Goal: Transaction & Acquisition: Book appointment/travel/reservation

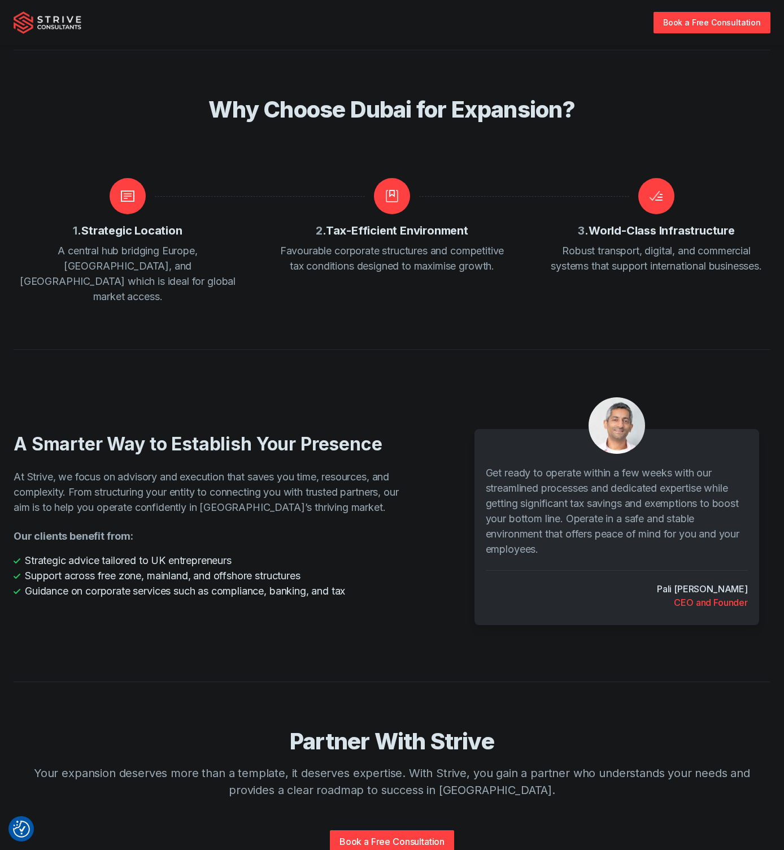
scroll to position [1789, 0]
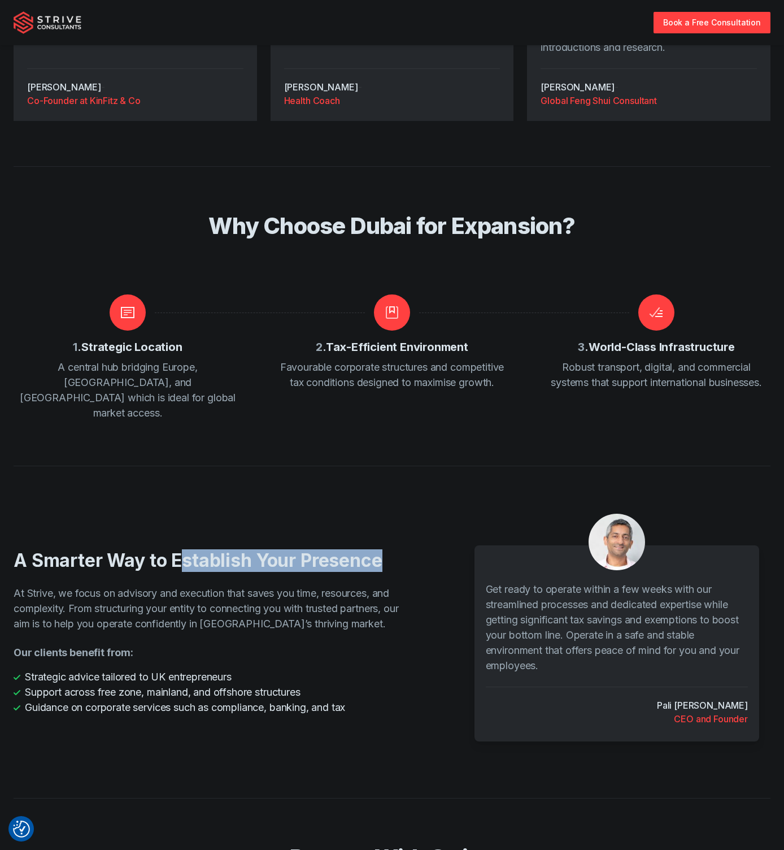
drag, startPoint x: 380, startPoint y: 531, endPoint x: 183, endPoint y: 532, distance: 197.8
click at [183, 549] on h2 "A Smarter Way to Establish Your Presence" at bounding box center [214, 560] width 400 height 23
click at [244, 587] on p "At Strive, we focus on advisory and execution that saves you time, resources, a…" at bounding box center [214, 608] width 400 height 46
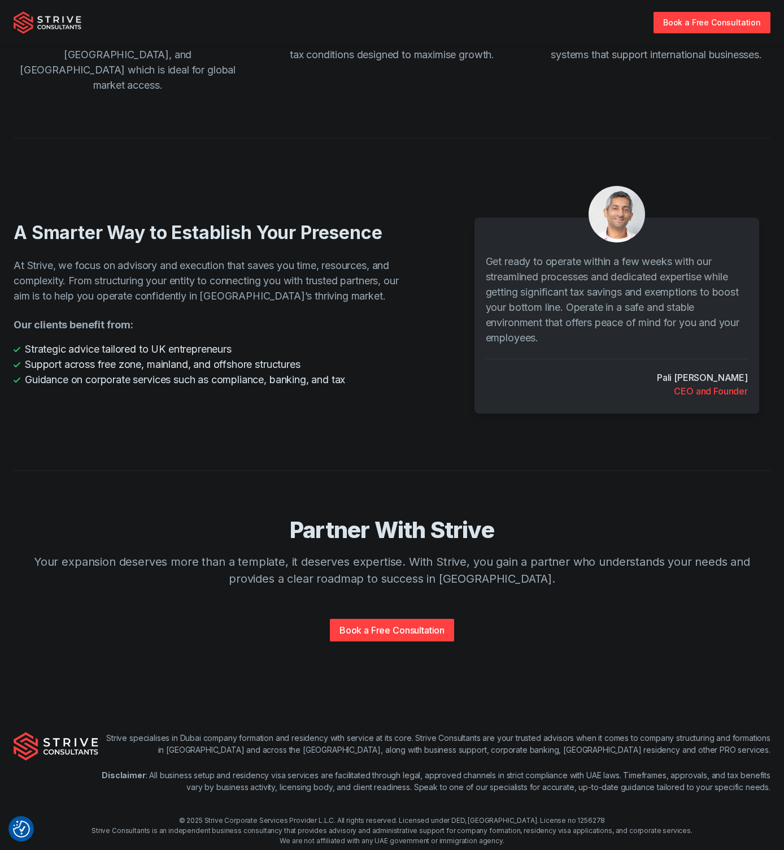
scroll to position [2110, 0]
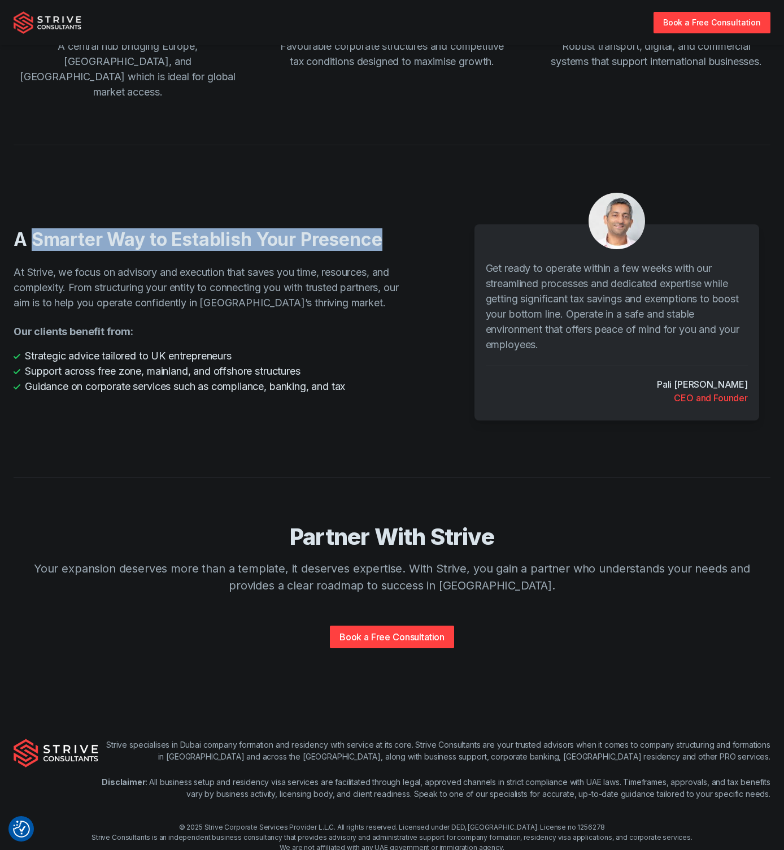
drag, startPoint x: 34, startPoint y: 206, endPoint x: 383, endPoint y: 211, distance: 348.7
click at [383, 228] on h2 "A Smarter Way to Establish Your Presence" at bounding box center [214, 239] width 400 height 23
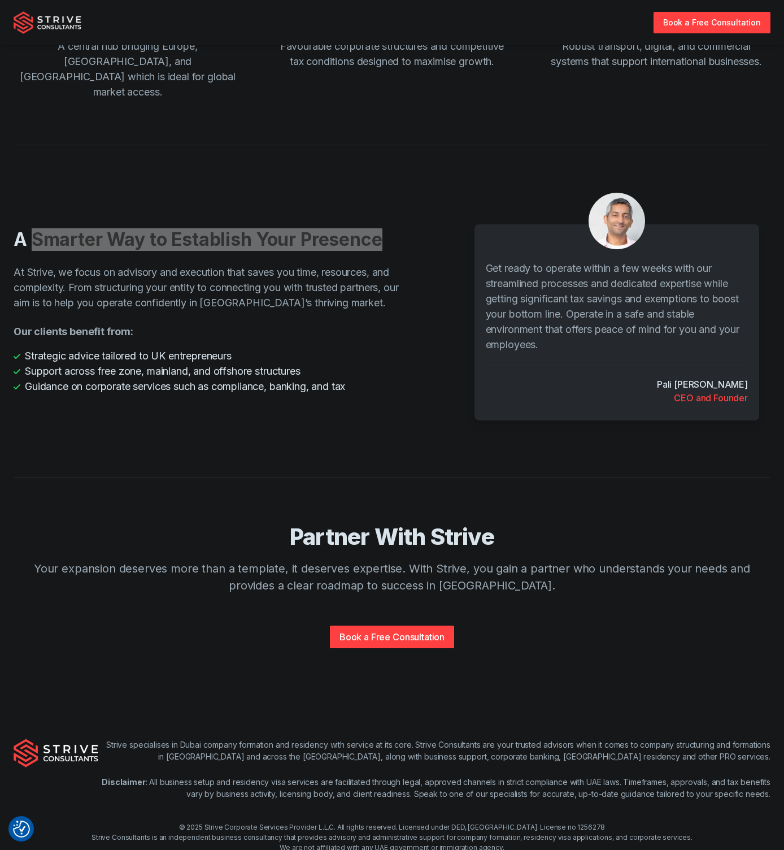
copy h2 "Smarter Way to Establish Your Presence"
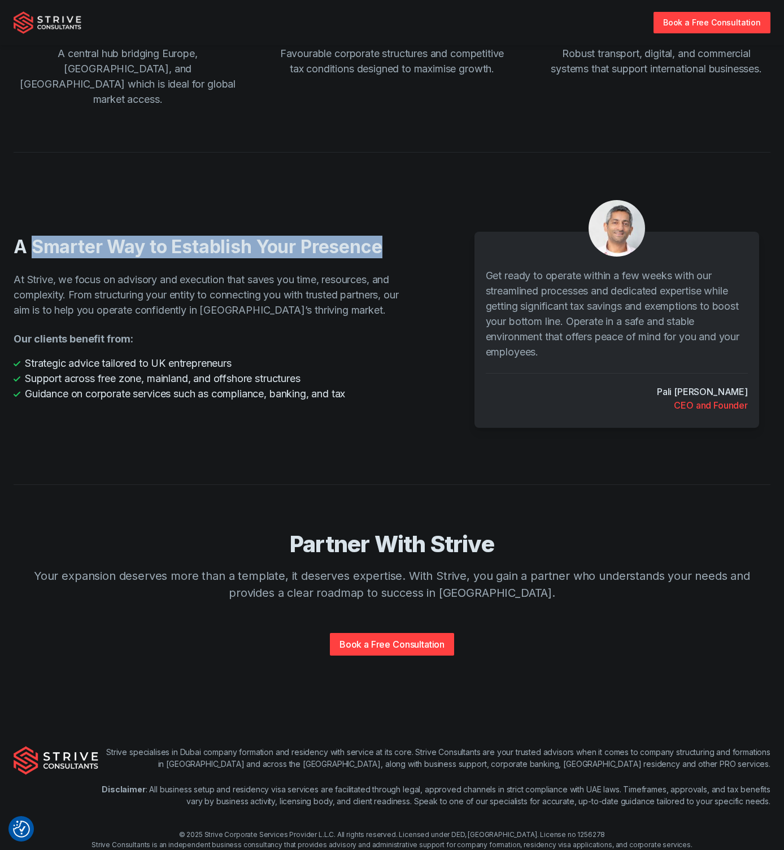
scroll to position [2117, 0]
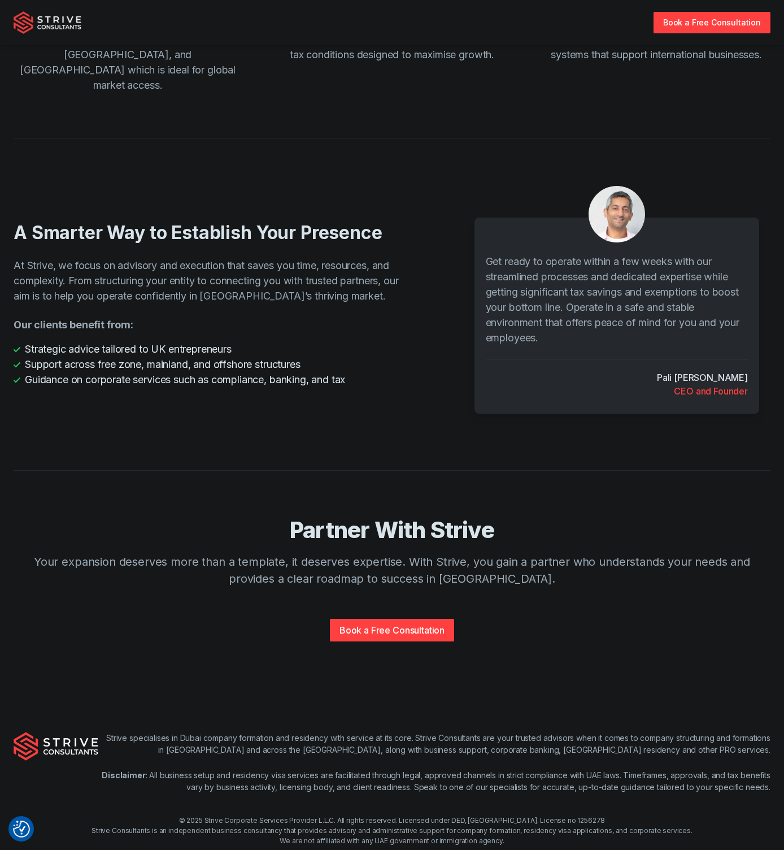
click at [142, 221] on div "A Smarter Way to Establish Your Presence At Strive, we focus on advisory and ex…" at bounding box center [232, 304] width 436 height 166
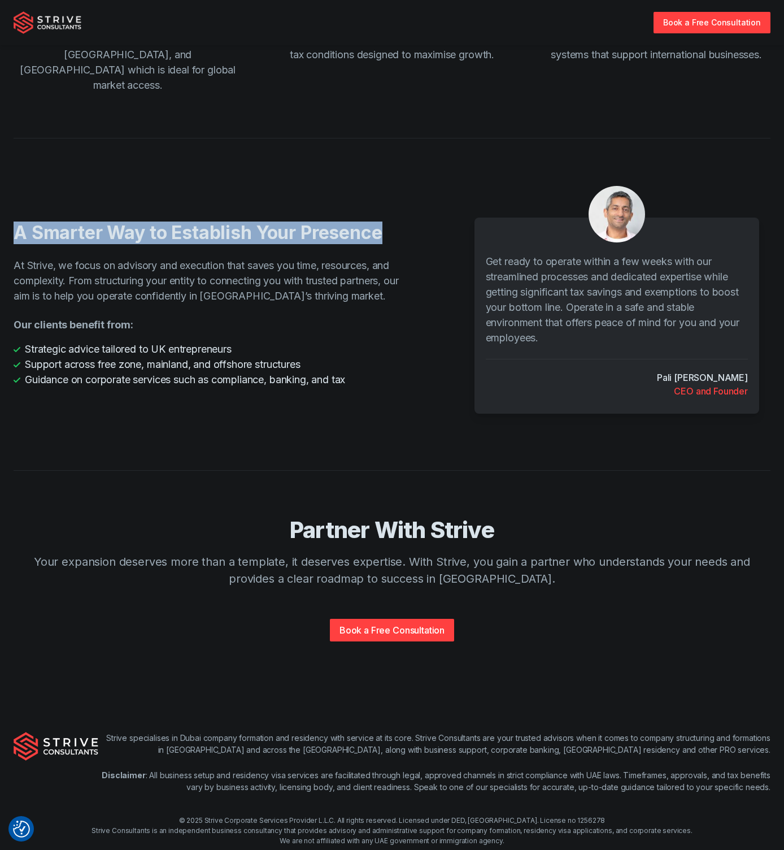
drag, startPoint x: 376, startPoint y: 201, endPoint x: 18, endPoint y: 198, distance: 358.2
click at [18, 221] on h2 "A Smarter Way to Establish Your Presence" at bounding box center [214, 232] width 400 height 23
copy h2 "A Smarter Way to Establish Your Presence"
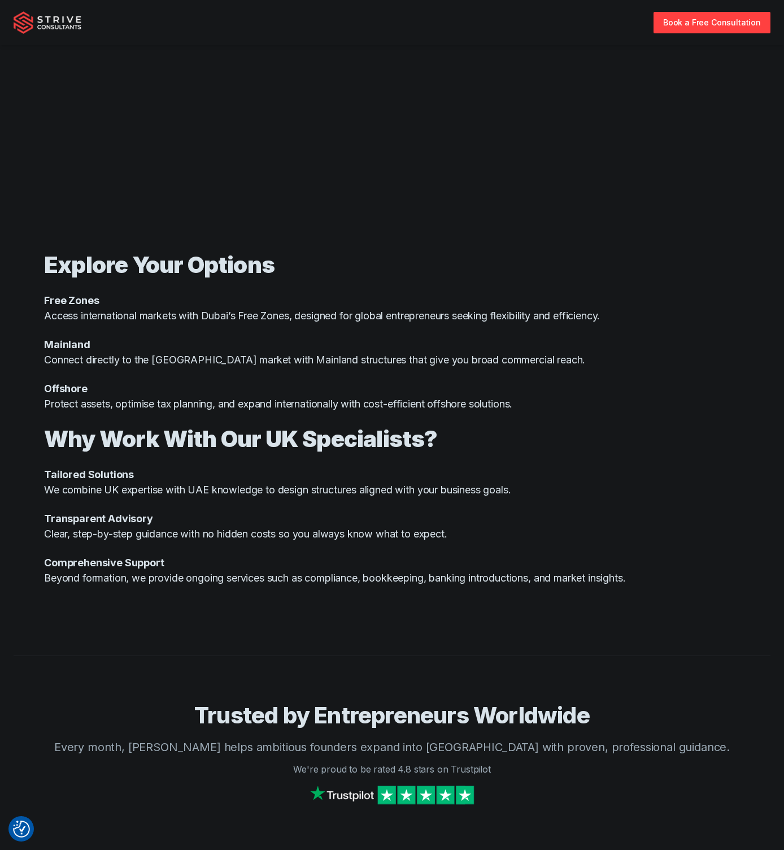
scroll to position [0, 0]
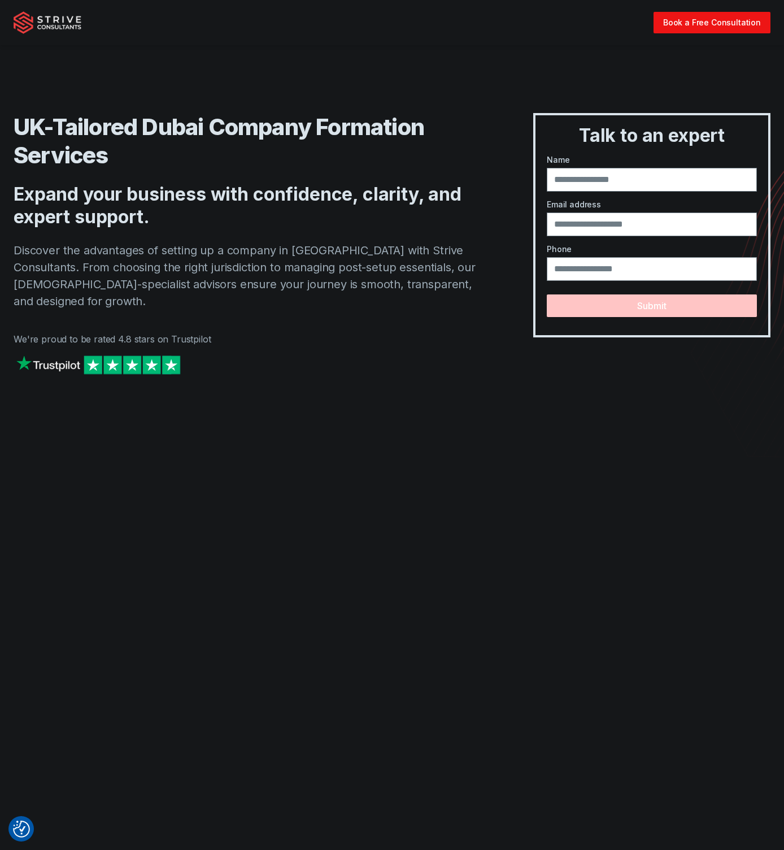
click at [693, 26] on link "Book a Free Consultation" at bounding box center [712, 22] width 117 height 21
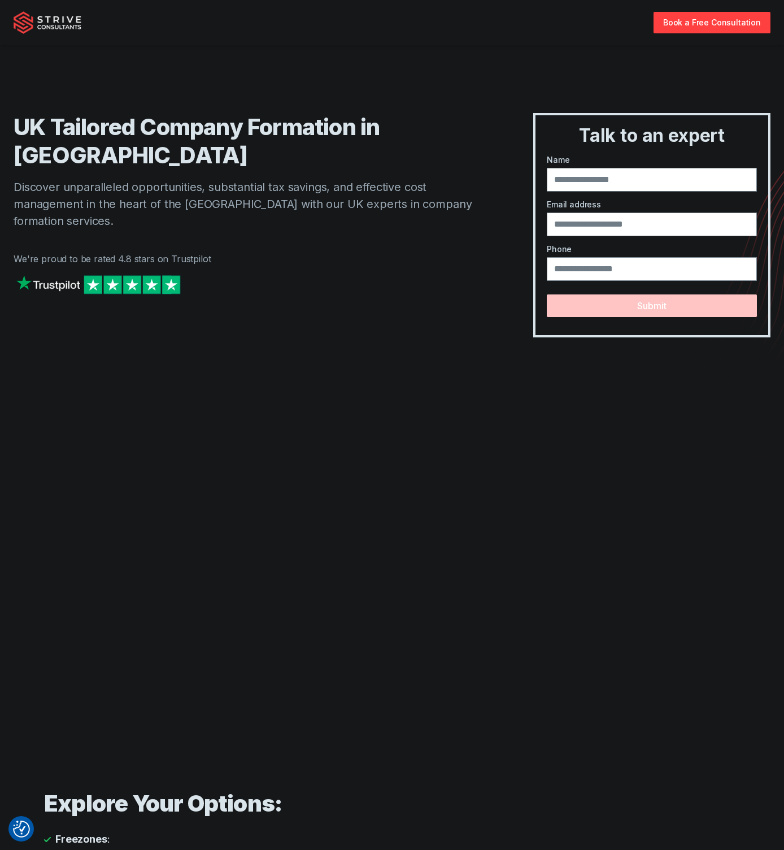
scroll to position [2295, 0]
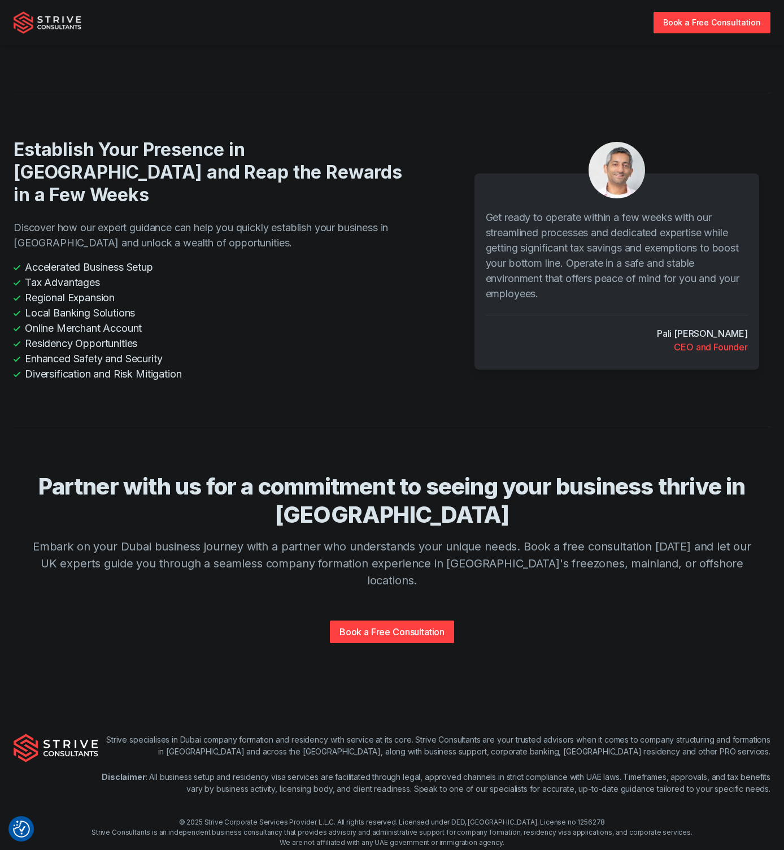
click at [187, 780] on div "Strive specialises in Dubai company formation and residency with service at its…" at bounding box center [392, 790] width 784 height 186
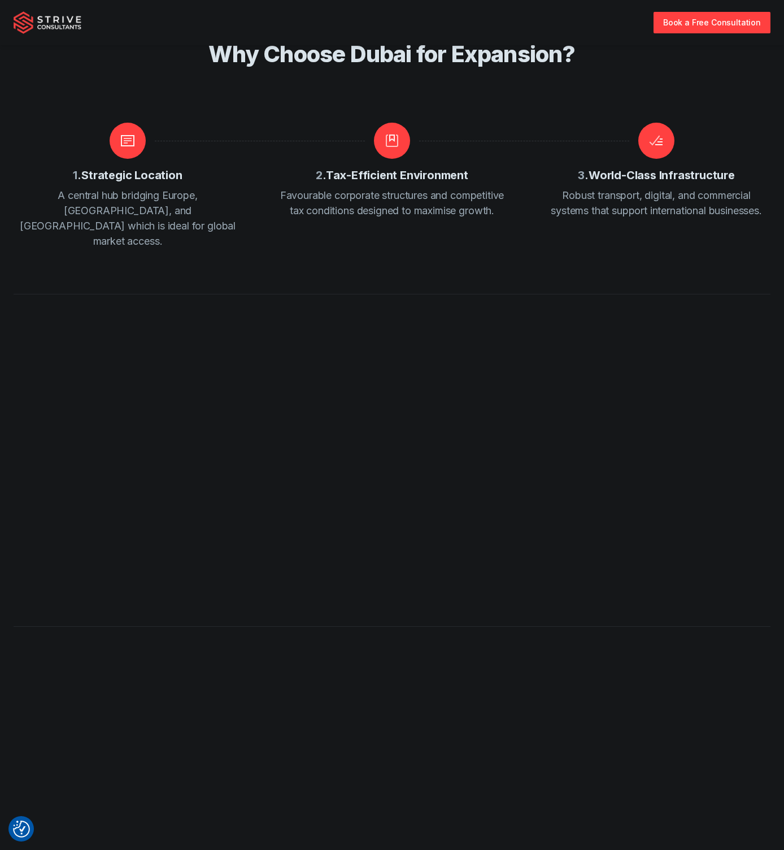
scroll to position [2117, 0]
